Goal: Manage account settings

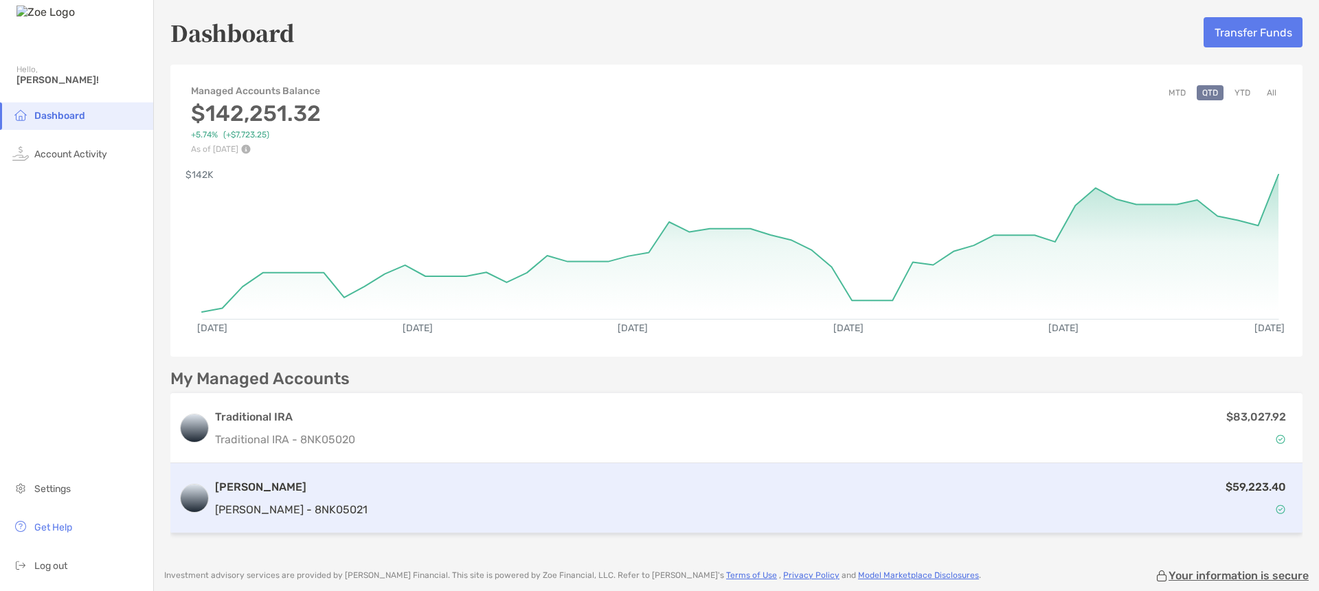
click at [724, 487] on div "$59,223.40" at bounding box center [833, 498] width 921 height 40
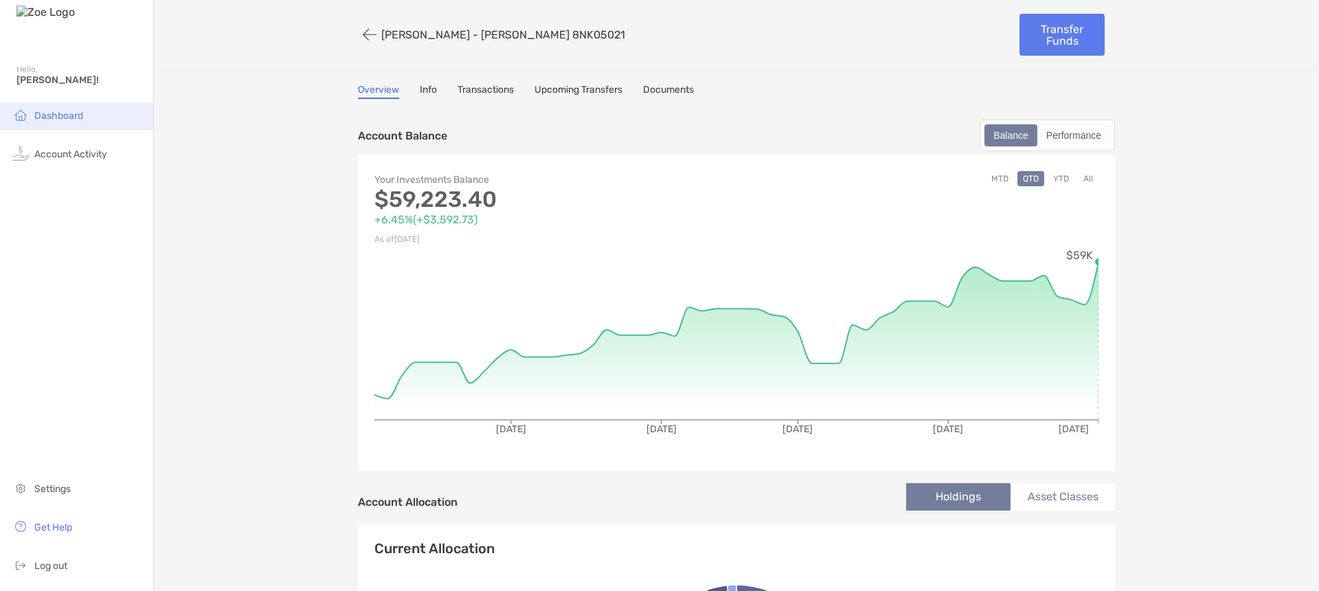
click at [71, 112] on span "Dashboard" at bounding box center [58, 116] width 49 height 12
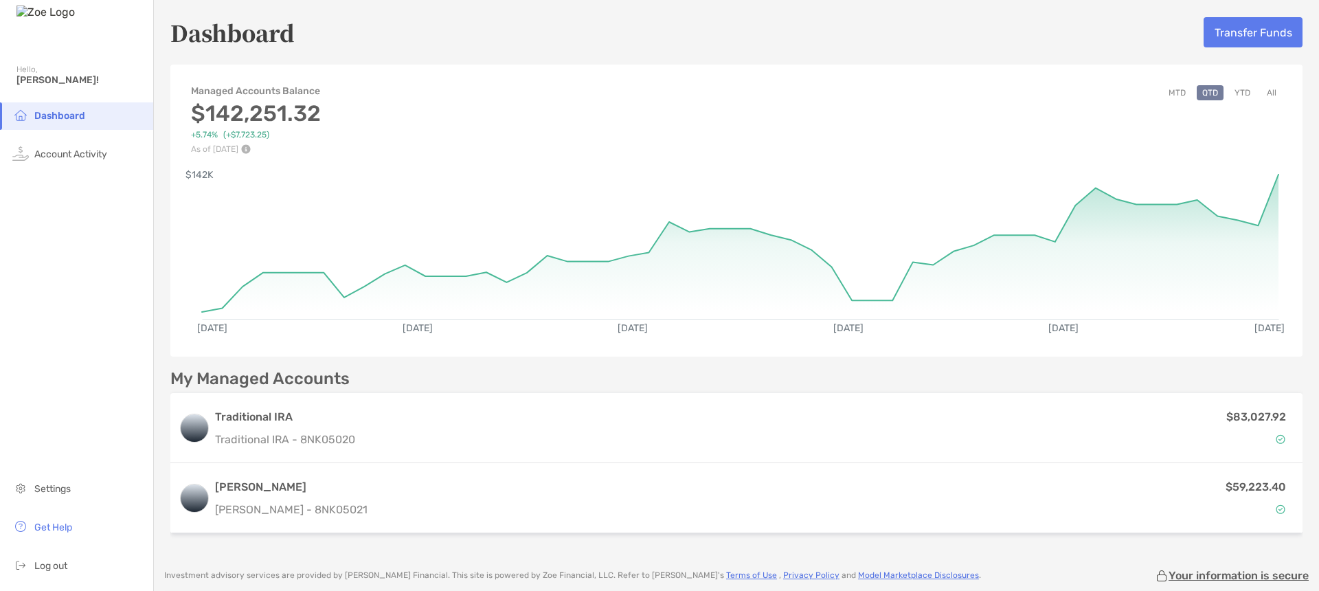
click at [1269, 90] on button "All" at bounding box center [1272, 92] width 21 height 15
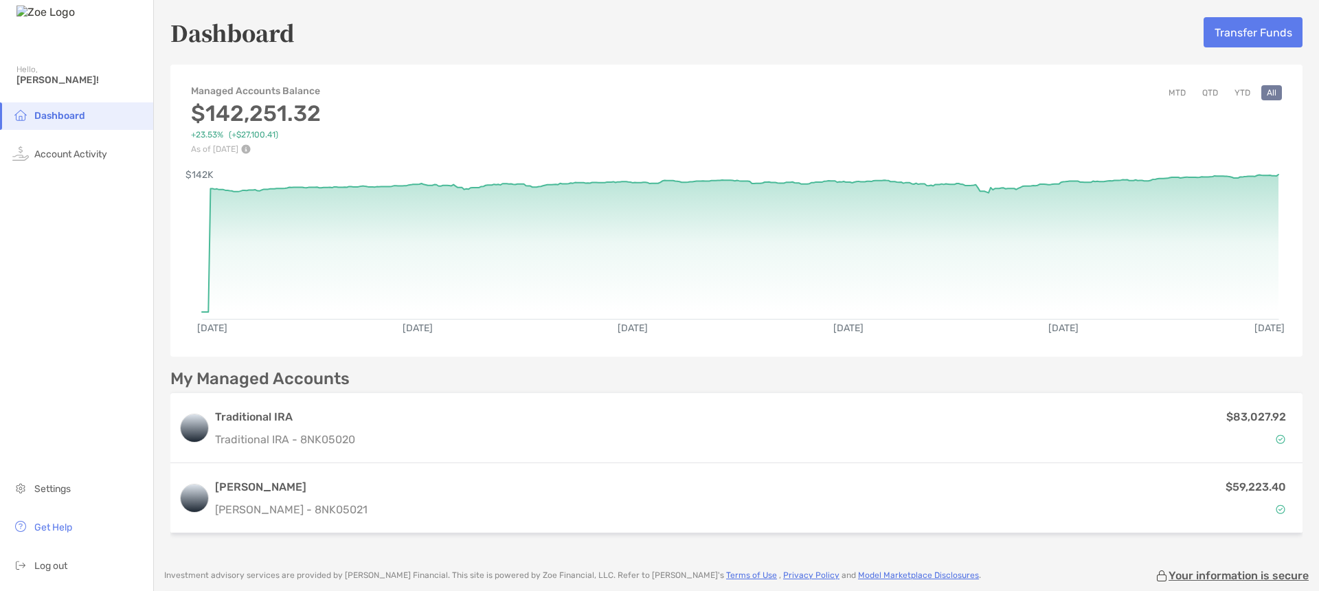
click at [1241, 91] on button "YTD" at bounding box center [1242, 92] width 27 height 15
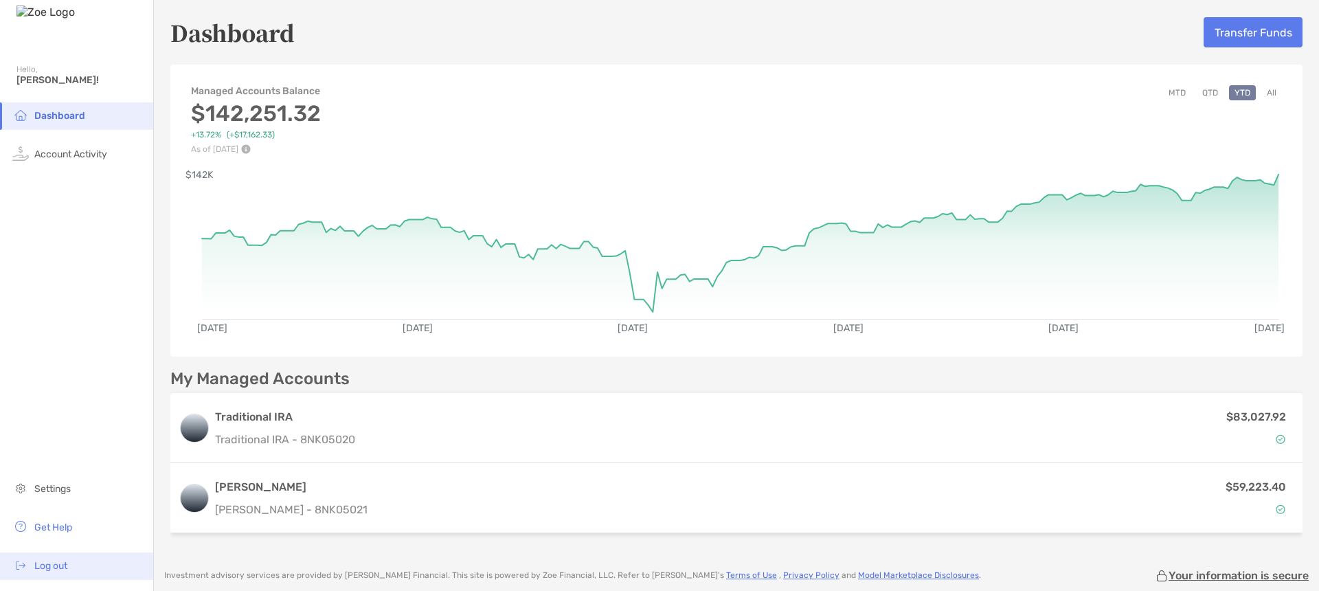
click at [65, 561] on span "Log out" at bounding box center [50, 566] width 33 height 12
